Goal: Task Accomplishment & Management: Use online tool/utility

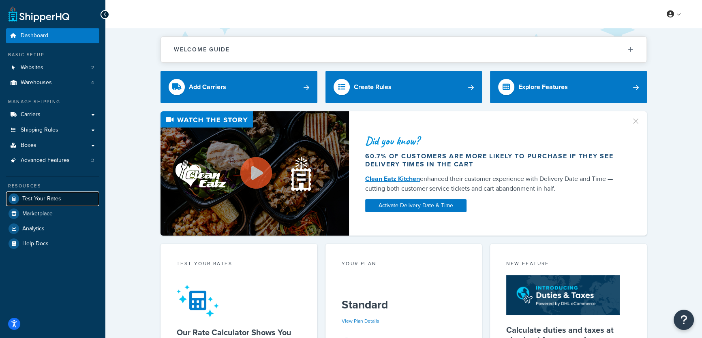
click at [44, 196] on span "Test Your Rates" at bounding box center [41, 199] width 39 height 7
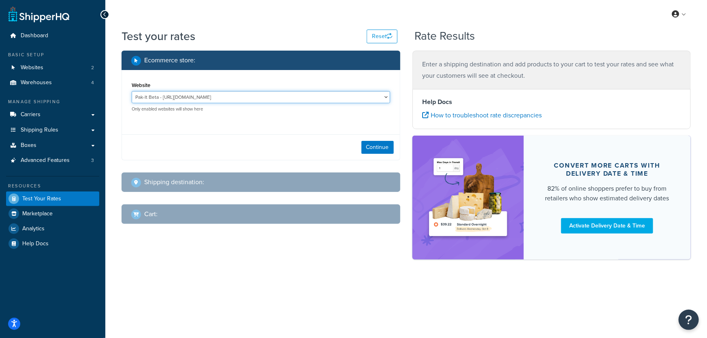
click at [199, 98] on select "Pak-It Beta - https://pakitproducts.ezsolutionweb.com Pak-it website - www.paki…" at bounding box center [261, 97] width 258 height 12
select select "f745d8b610fc13be3cf5a568925aaed9"
click at [132, 91] on select "Pak-It Beta - https://pakitproducts.ezsolutionweb.com Pak-it website - www.paki…" at bounding box center [261, 97] width 258 height 12
click at [376, 145] on button "Continue" at bounding box center [377, 147] width 32 height 13
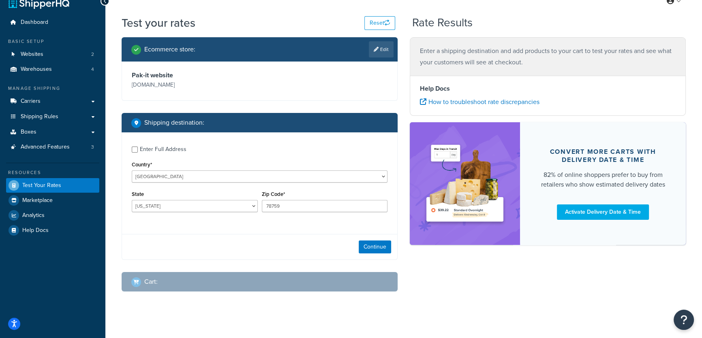
scroll to position [16, 0]
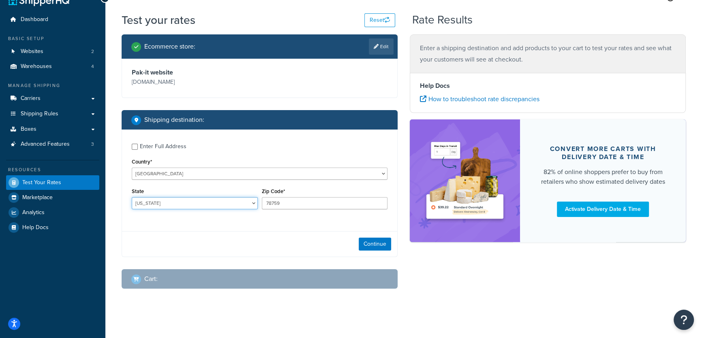
click at [181, 205] on select "Alabama Alaska American Samoa Arizona Arkansas Armed Forces Americas Armed Forc…" at bounding box center [195, 203] width 126 height 12
select select "CA"
click at [132, 197] on select "Alabama Alaska American Samoa Arizona Arkansas Armed Forces Americas Armed Forc…" at bounding box center [195, 203] width 126 height 12
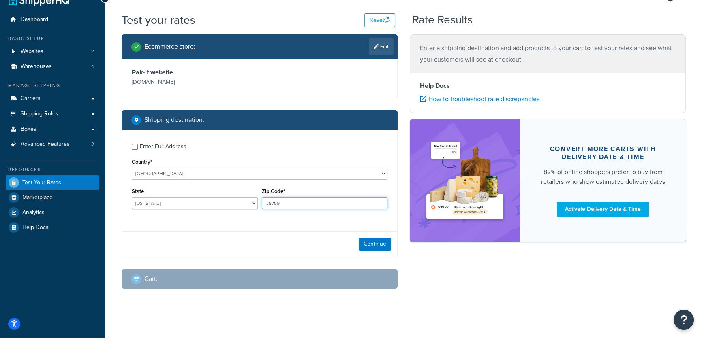
drag, startPoint x: 282, startPoint y: 205, endPoint x: 256, endPoint y: 206, distance: 26.3
click at [256, 206] on div "State Alabama Alaska American Samoa Arizona Arkansas Armed Forces Americas Arme…" at bounding box center [260, 201] width 260 height 30
type input "95358"
click at [377, 244] on button "Continue" at bounding box center [374, 244] width 32 height 13
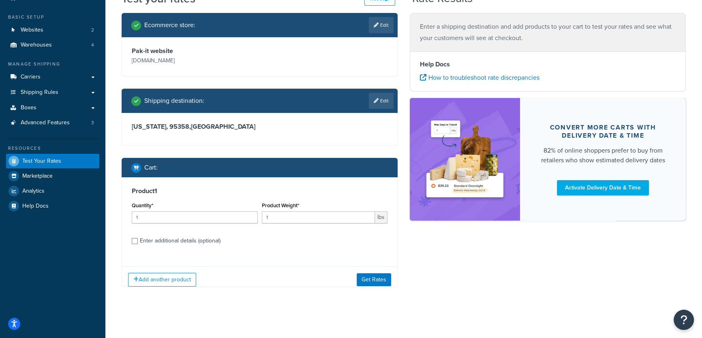
scroll to position [38, 0]
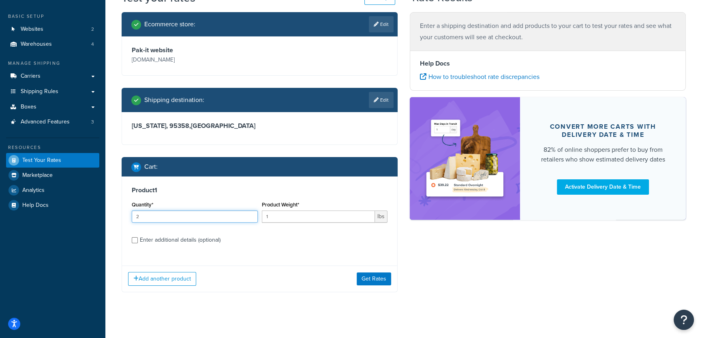
type input "2"
click at [249, 214] on input "2" at bounding box center [195, 217] width 126 height 12
drag, startPoint x: 305, startPoint y: 215, endPoint x: 263, endPoint y: 216, distance: 41.3
click at [263, 216] on input "1" at bounding box center [318, 217] width 113 height 12
type input "32"
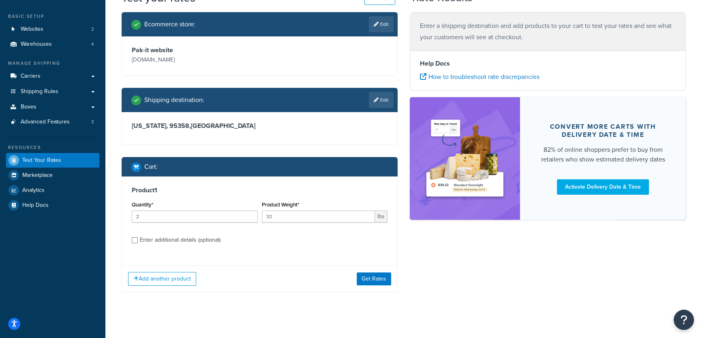
click at [178, 241] on div "Enter additional details (optional)" at bounding box center [180, 240] width 81 height 11
click at [138, 241] on input "Enter additional details (optional)" at bounding box center [135, 240] width 6 height 6
checkbox input "true"
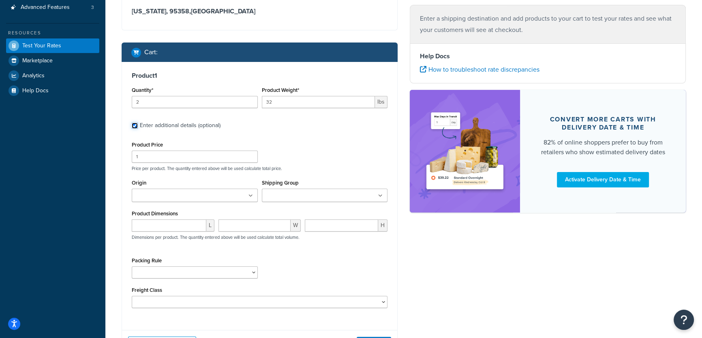
scroll to position [170, 0]
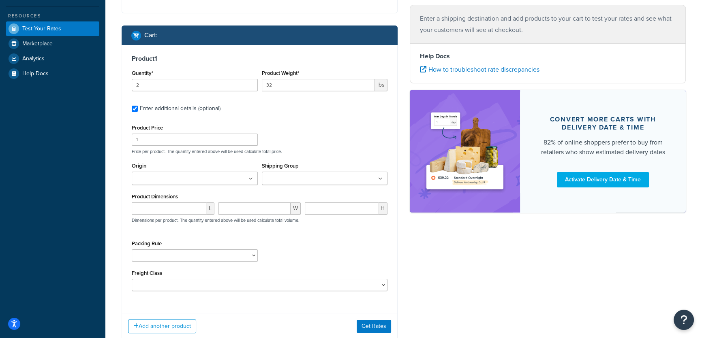
click at [171, 178] on input "Origin" at bounding box center [170, 179] width 72 height 9
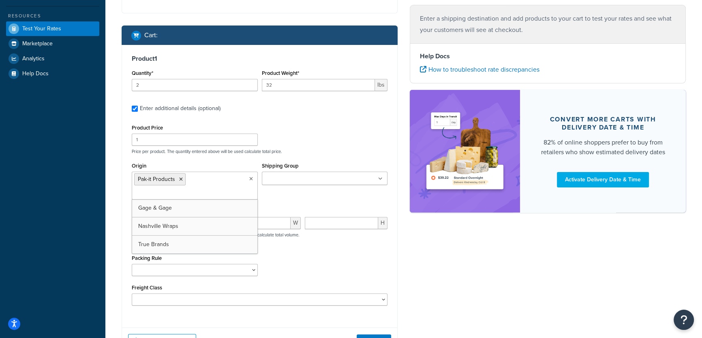
click at [285, 198] on div "Origin Pak-it Products Gage & Gage Nashville Wraps True Brands Shipping Group D…" at bounding box center [260, 182] width 260 height 45
click at [186, 224] on input "number" at bounding box center [169, 223] width 75 height 12
type input "21"
type input "12"
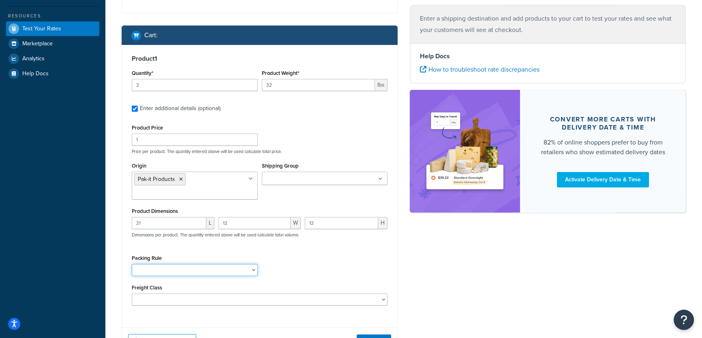
click at [194, 271] on select "12PAK BBP/BD/SDAP BREWPAK BREWPAK-4 CANCARD SNAPPER 4 CANCARD SNAPPER 6 CANCLIP…" at bounding box center [195, 270] width 126 height 12
select select "24749"
click at [132, 264] on select "12PAK BBP/BD/SDAP BREWPAK BREWPAK-4 CANCARD SNAPPER 4 CANCARD SNAPPER 6 CANCLIP…" at bounding box center [195, 270] width 126 height 12
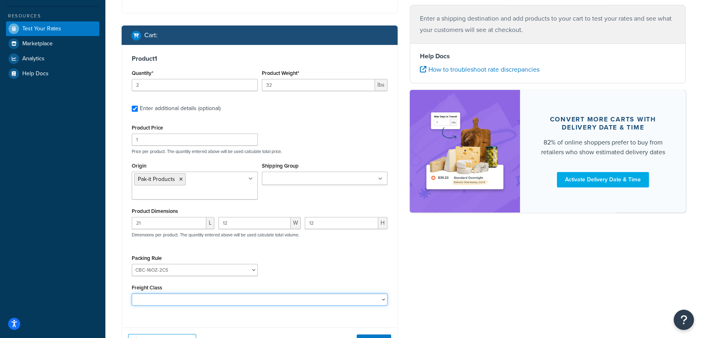
click at [238, 299] on select "50 55 60 65 70 77.5 85 92.5 100 110 125 150 175 200 250 300 400 500" at bounding box center [260, 300] width 256 height 12
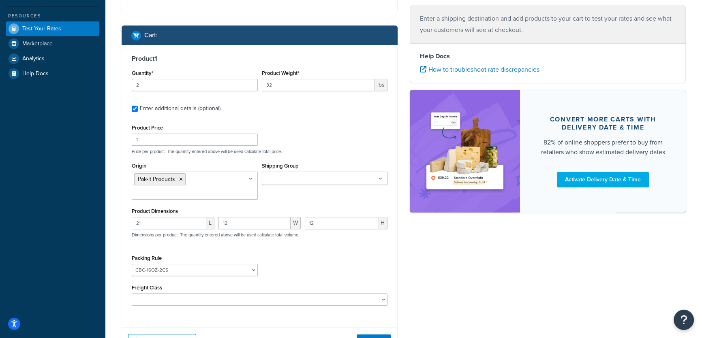
drag, startPoint x: 460, startPoint y: 277, endPoint x: 437, endPoint y: 282, distance: 22.8
click at [460, 277] on div "Ecommerce store : Edit Pak-it website www.pakitproducts.com Shipping destinatio…" at bounding box center [403, 124] width 576 height 486
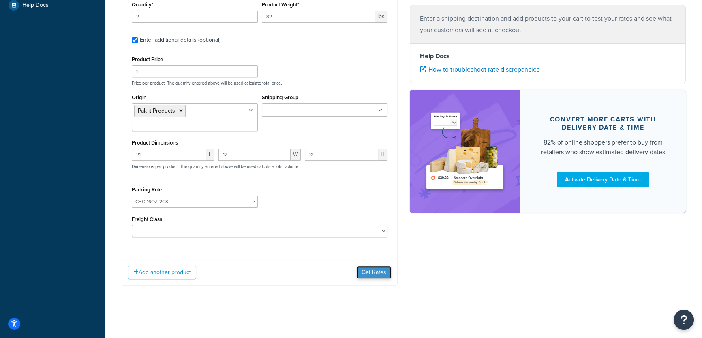
click at [370, 271] on button "Get Rates" at bounding box center [373, 272] width 34 height 13
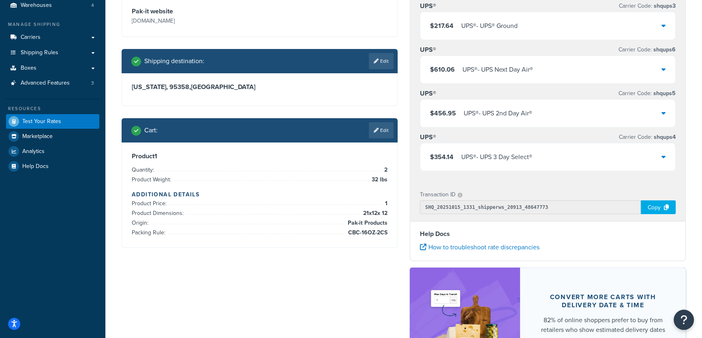
scroll to position [67, 0]
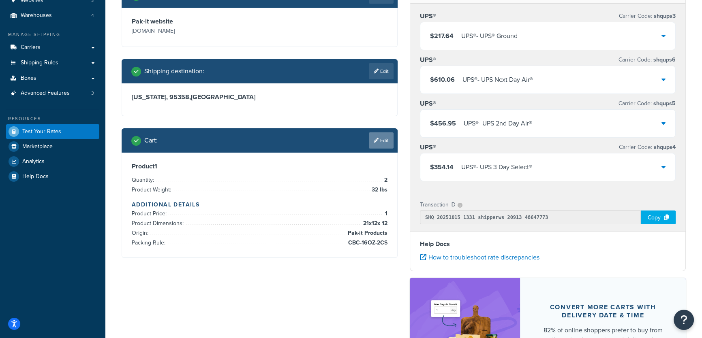
click at [377, 141] on icon at bounding box center [375, 140] width 5 height 5
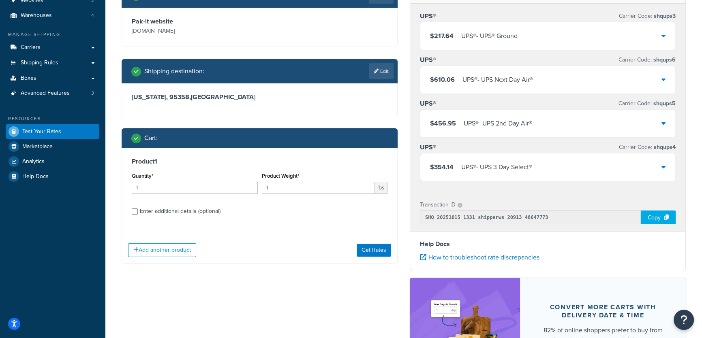
click at [192, 210] on div "Enter additional details (optional)" at bounding box center [180, 211] width 81 height 11
click at [138, 210] on input "Enter additional details (optional)" at bounding box center [135, 212] width 6 height 6
checkbox input "true"
select select "24749"
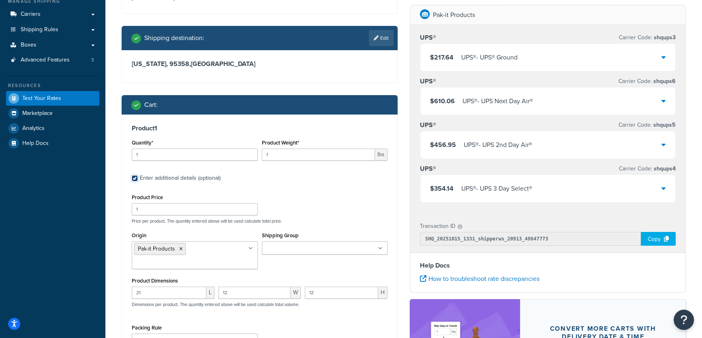
scroll to position [104, 0]
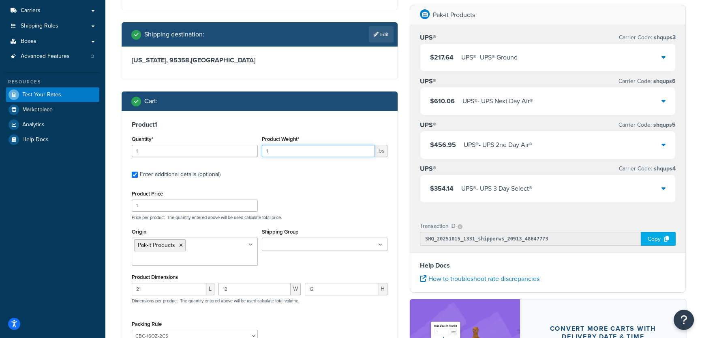
drag, startPoint x: 281, startPoint y: 150, endPoint x: 257, endPoint y: 150, distance: 24.3
click at [257, 150] on div "Quantity* 1 Product Weight* 1 lbs" at bounding box center [260, 149] width 260 height 30
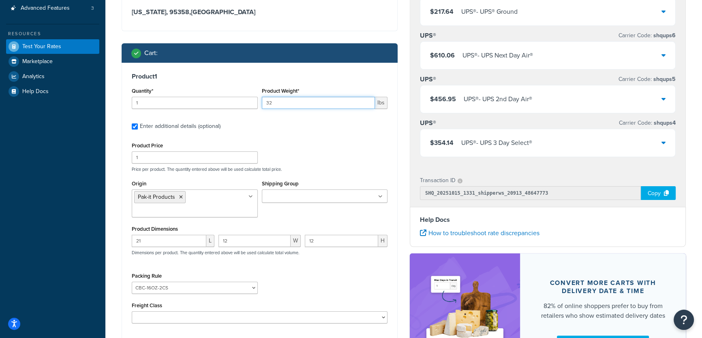
scroll to position [215, 0]
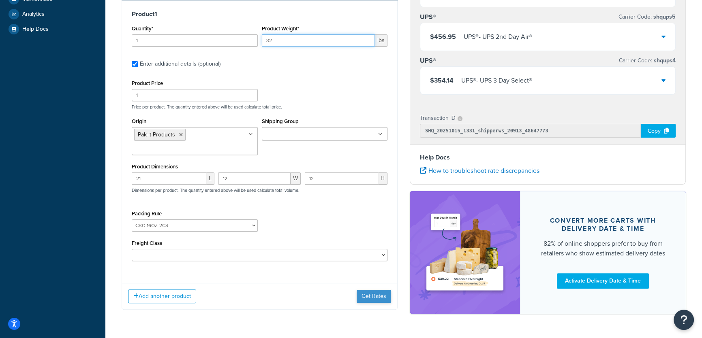
type input "32"
click at [365, 299] on button "Get Rates" at bounding box center [373, 296] width 34 height 13
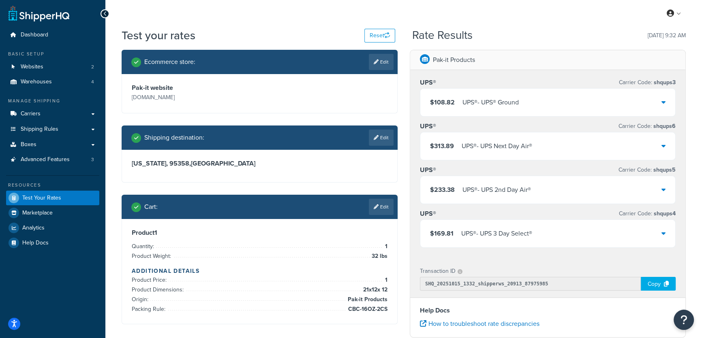
scroll to position [0, 0]
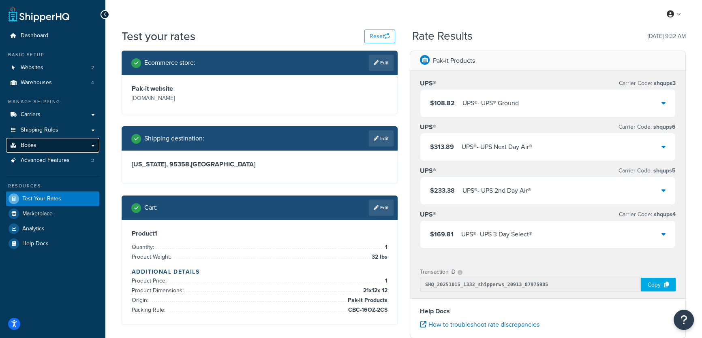
click at [34, 146] on span "Boxes" at bounding box center [29, 145] width 16 height 7
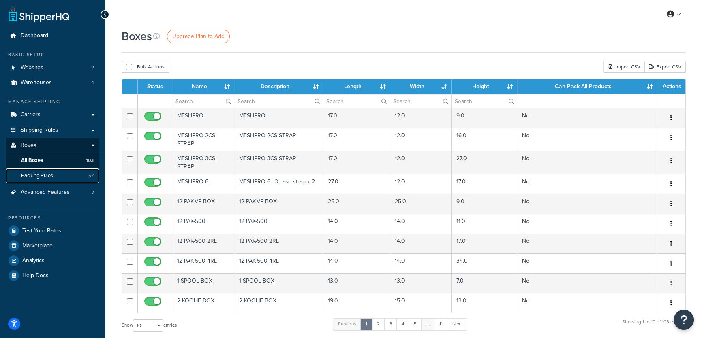
click at [47, 176] on span "Packing Rules" at bounding box center [37, 176] width 32 height 7
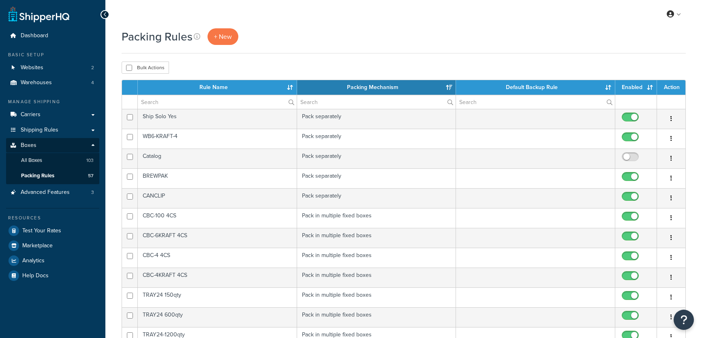
select select "15"
click at [292, 89] on th "Rule Name" at bounding box center [217, 87] width 159 height 15
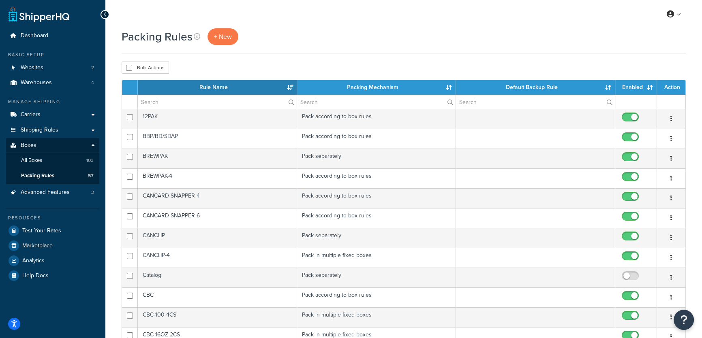
click at [290, 87] on th "Rule Name" at bounding box center [217, 87] width 159 height 15
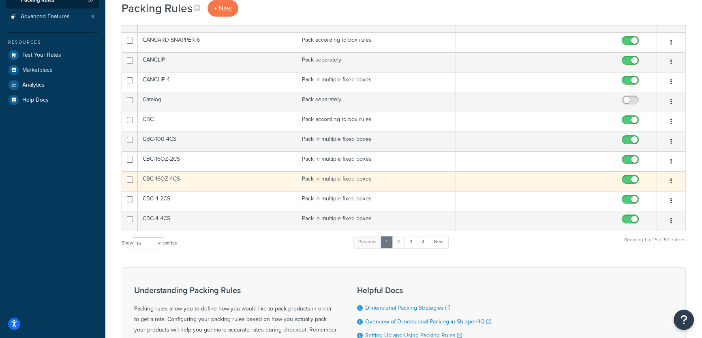
scroll to position [184, 0]
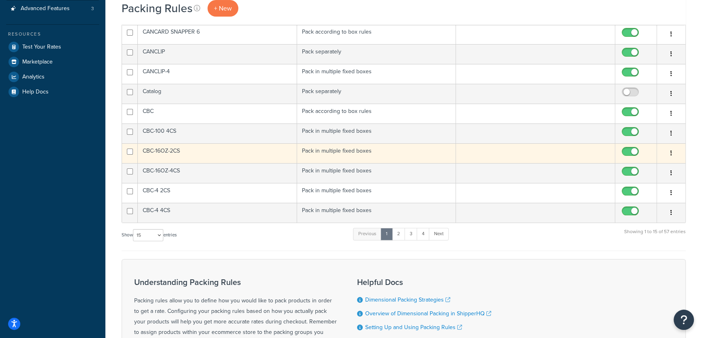
click at [178, 153] on td "CBC-16OZ-2CS" at bounding box center [217, 153] width 159 height 20
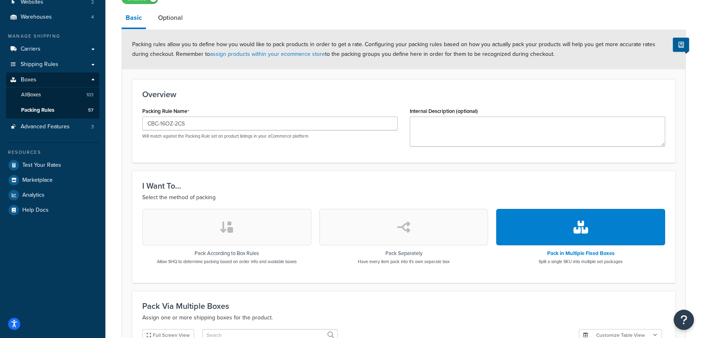
scroll to position [30, 0]
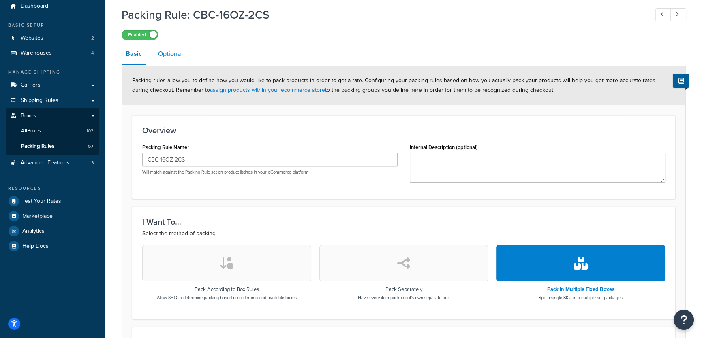
click at [167, 53] on link "Optional" at bounding box center [170, 53] width 33 height 19
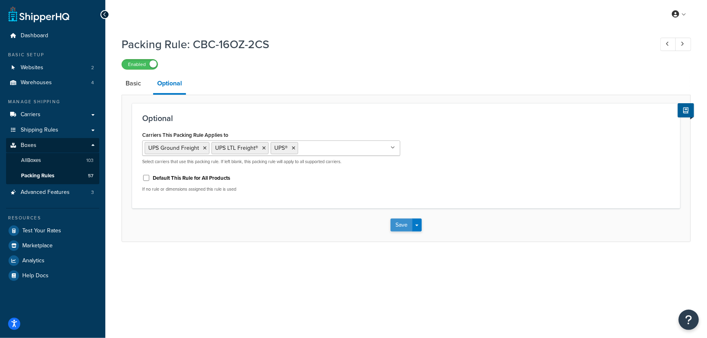
click at [401, 228] on button "Save" at bounding box center [401, 225] width 22 height 13
click at [56, 233] on span "Test Your Rates" at bounding box center [41, 231] width 39 height 7
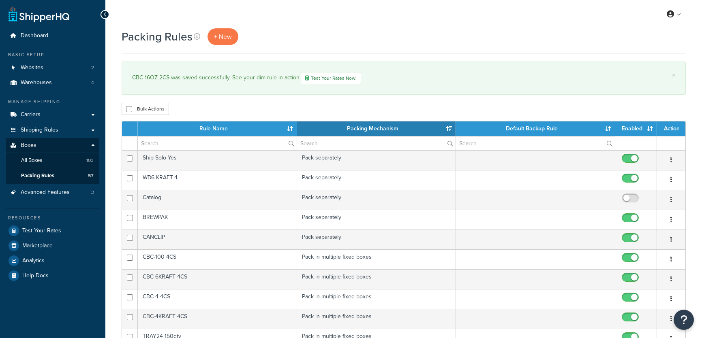
select select "15"
click at [48, 229] on span "Test Your Rates" at bounding box center [41, 231] width 39 height 7
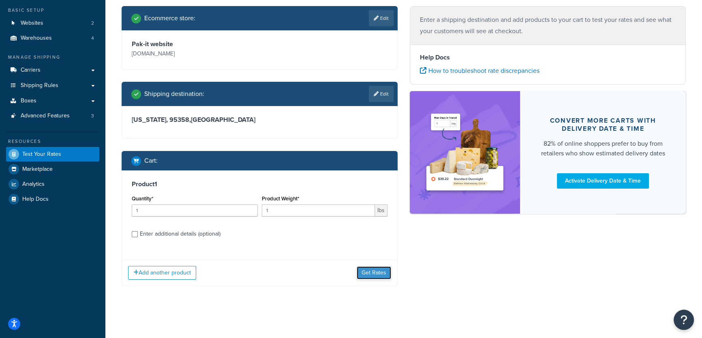
click at [382, 273] on button "Get Rates" at bounding box center [373, 273] width 34 height 13
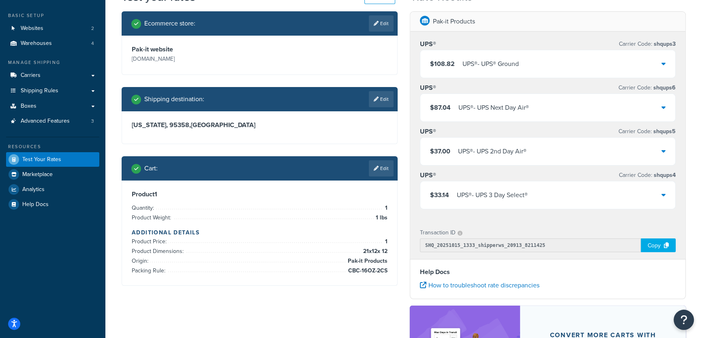
scroll to position [45, 0]
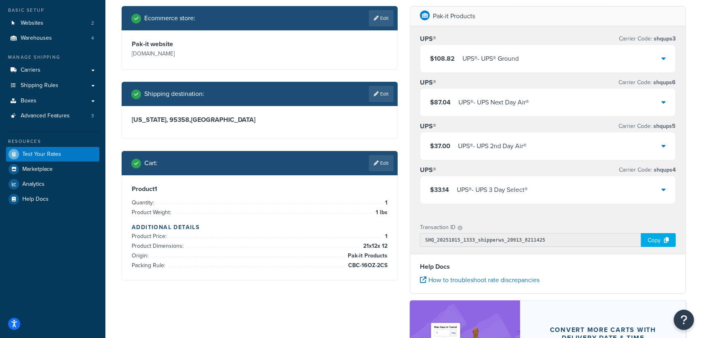
click at [661, 55] on icon at bounding box center [663, 58] width 4 height 6
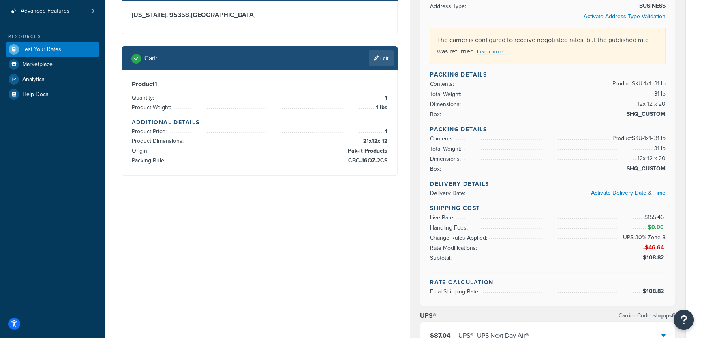
scroll to position [155, 0]
